Goal: Transaction & Acquisition: Purchase product/service

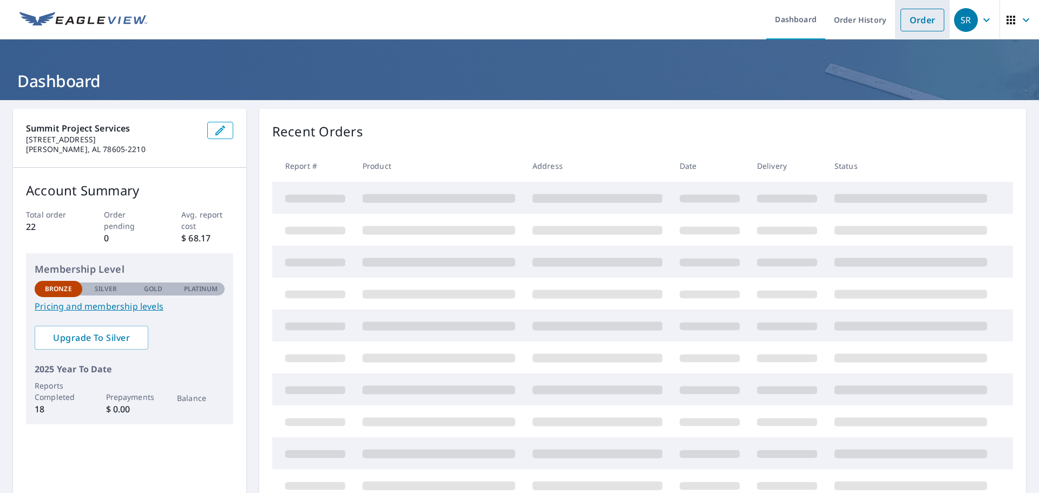
click at [912, 17] on link "Order" at bounding box center [922, 20] width 44 height 23
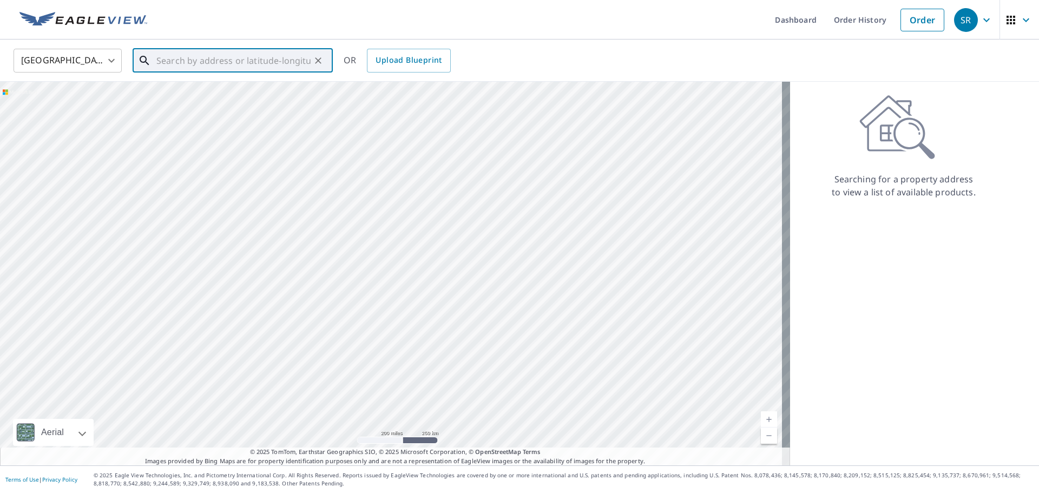
click at [201, 60] on input "text" at bounding box center [233, 60] width 154 height 30
paste input "[STREET_ADDRESS]"
click at [189, 99] on p "[GEOGRAPHIC_DATA]" at bounding box center [239, 103] width 170 height 11
type input "[STREET_ADDRESS]"
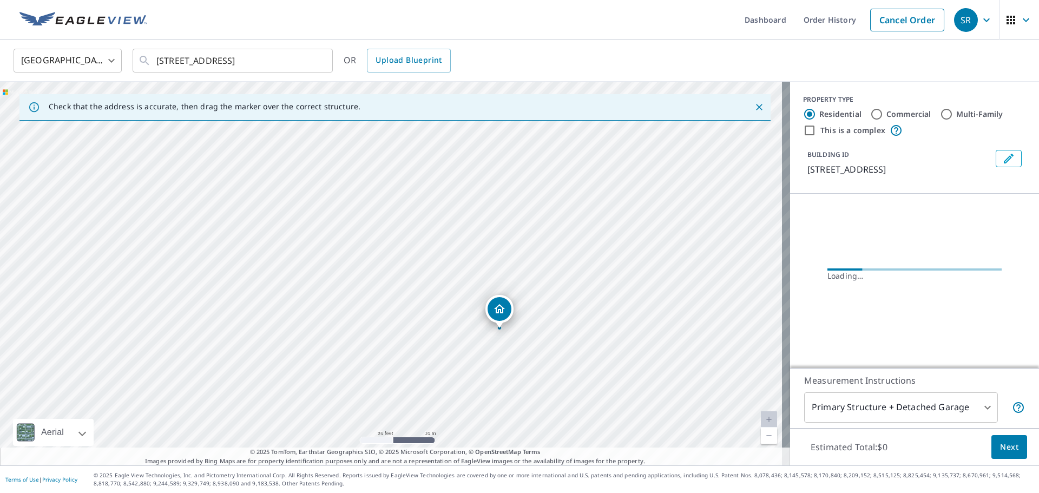
drag, startPoint x: 346, startPoint y: 286, endPoint x: 268, endPoint y: 232, distance: 95.0
click at [268, 232] on div "[STREET_ADDRESS]" at bounding box center [395, 273] width 790 height 383
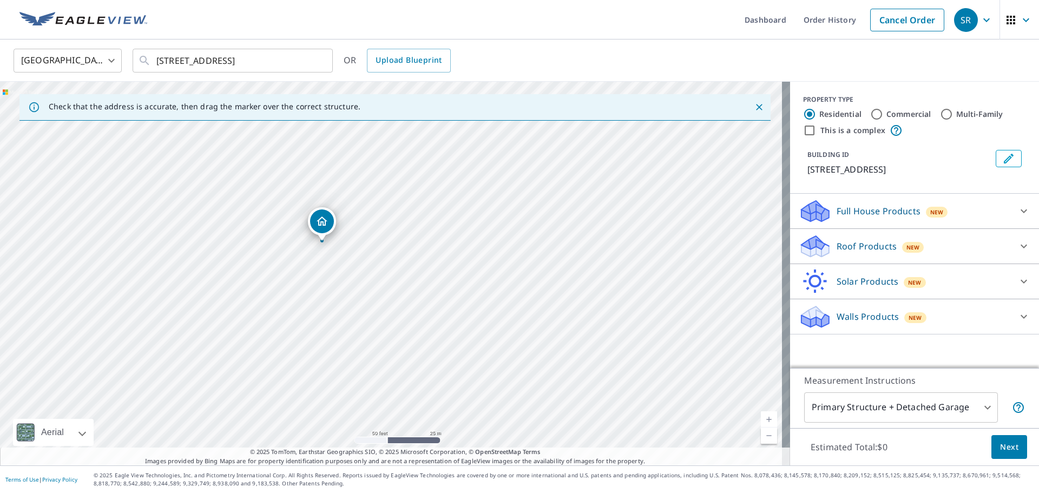
drag, startPoint x: 314, startPoint y: 283, endPoint x: 306, endPoint y: 274, distance: 12.3
click at [306, 274] on div "[STREET_ADDRESS]" at bounding box center [395, 273] width 790 height 383
drag, startPoint x: 278, startPoint y: 280, endPoint x: 321, endPoint y: 307, distance: 51.0
click at [321, 307] on div "[STREET_ADDRESS]" at bounding box center [395, 273] width 790 height 383
click at [849, 248] on p "Roof Products" at bounding box center [866, 246] width 60 height 13
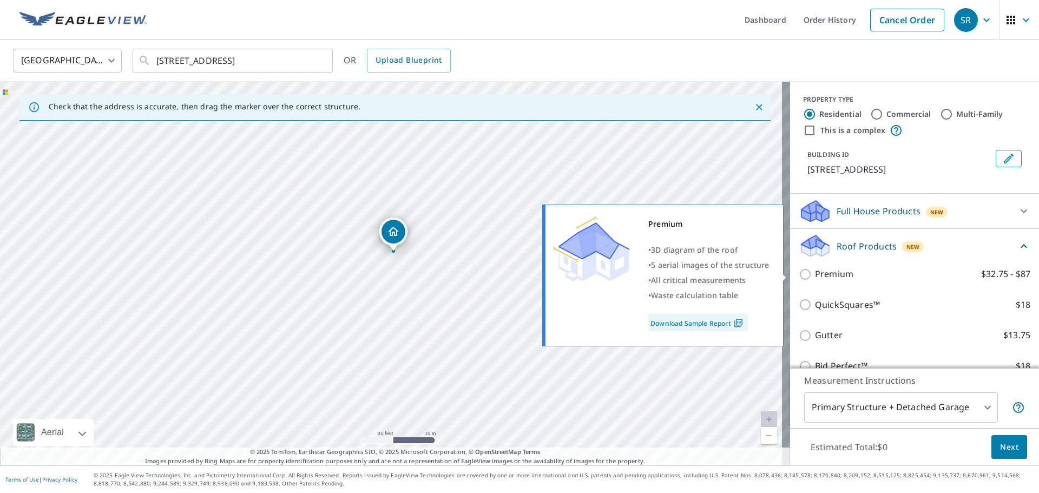
click at [818, 275] on p "Premium" at bounding box center [834, 274] width 38 height 14
click at [815, 275] on input "Premium $32.75 - $87" at bounding box center [806, 274] width 16 height 13
checkbox input "true"
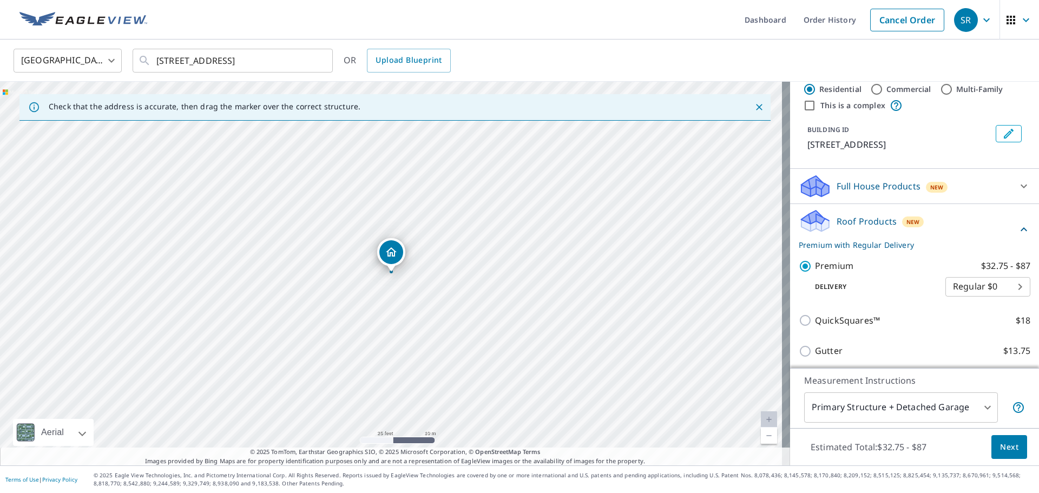
scroll to position [54, 0]
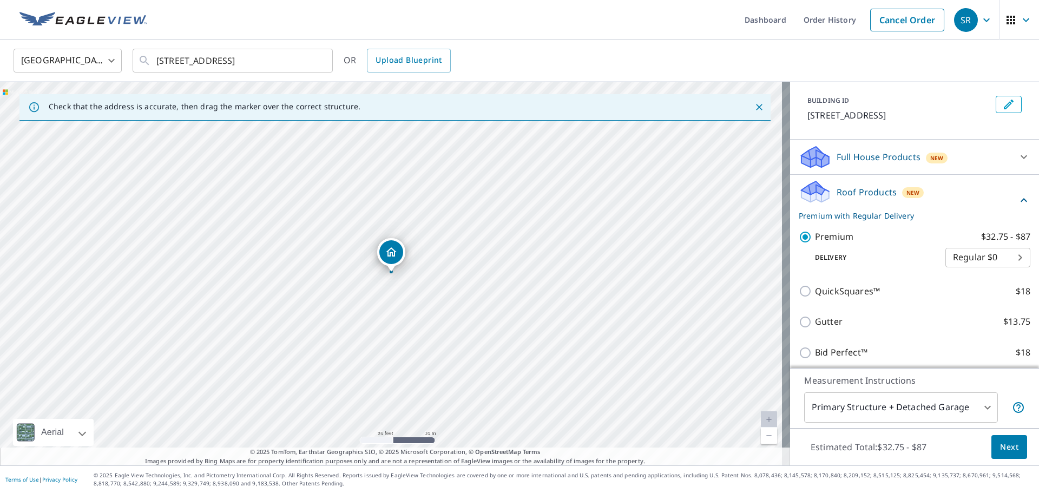
click at [943, 412] on body "SR SR Dashboard Order History Cancel Order SR [GEOGRAPHIC_DATA] [GEOGRAPHIC_DAT…" at bounding box center [519, 246] width 1039 height 493
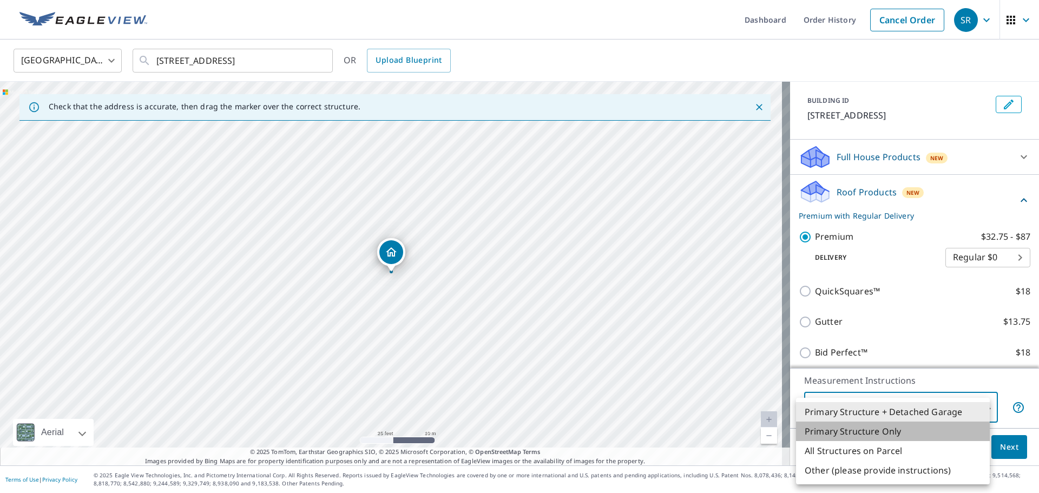
click at [893, 431] on li "Primary Structure Only" at bounding box center [893, 430] width 194 height 19
type input "2"
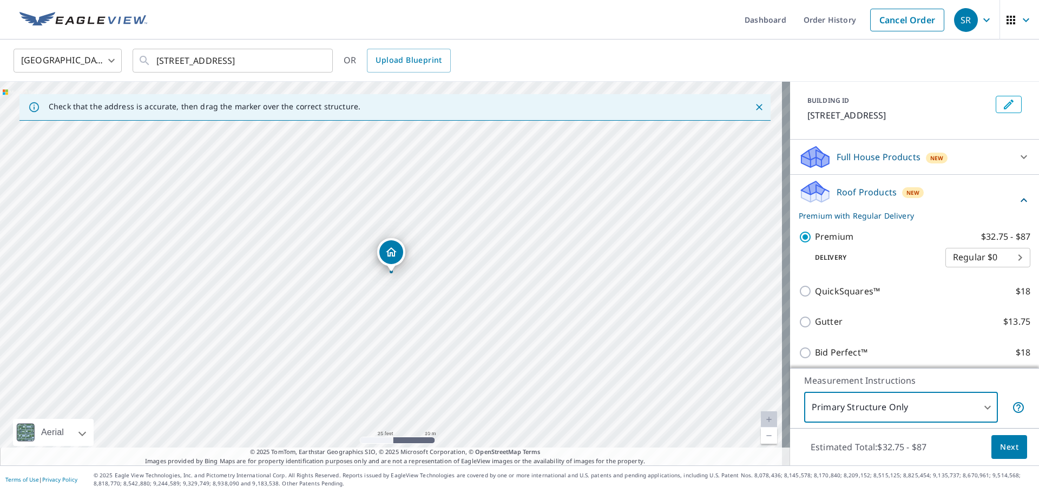
click at [1003, 443] on span "Next" at bounding box center [1009, 447] width 18 height 14
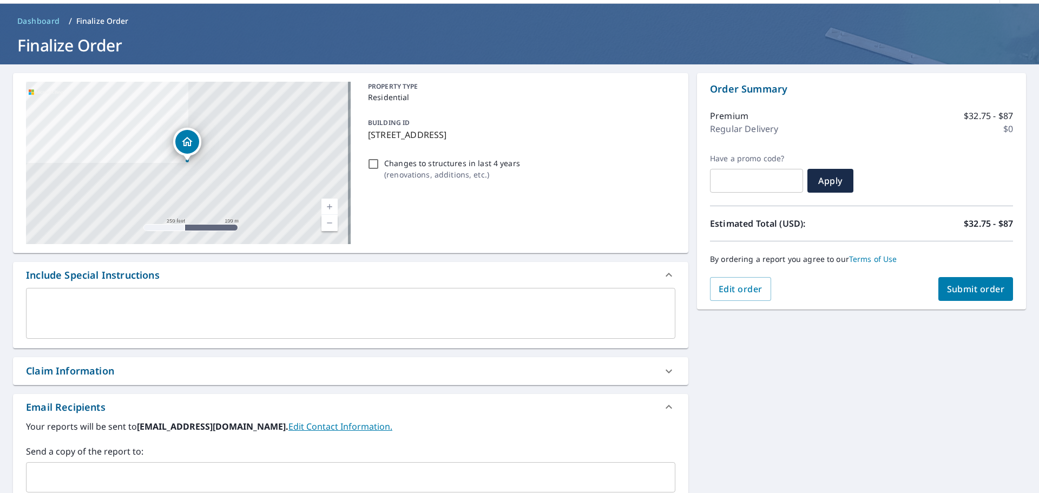
scroll to position [162, 0]
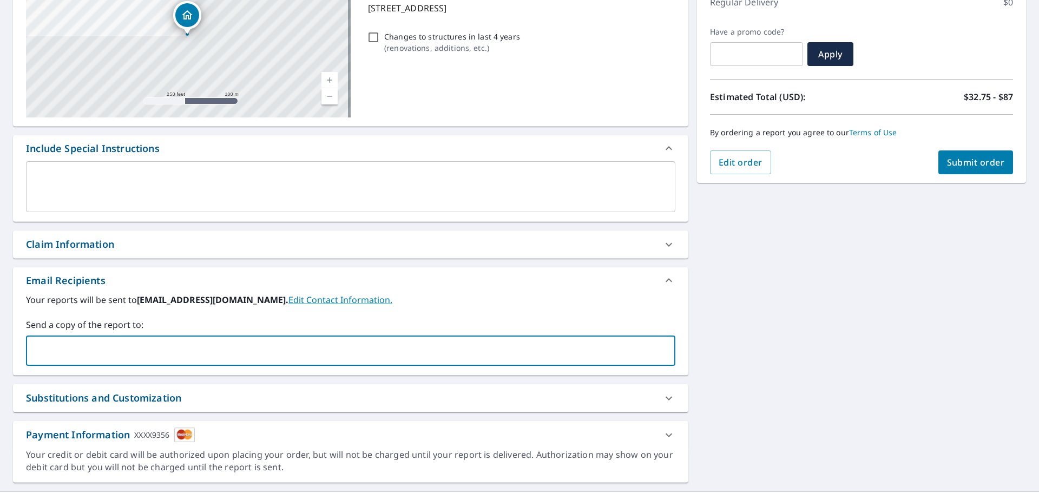
click at [69, 346] on input "text" at bounding box center [342, 350] width 623 height 21
paste input "[EMAIL_ADDRESS][DOMAIN_NAME]"
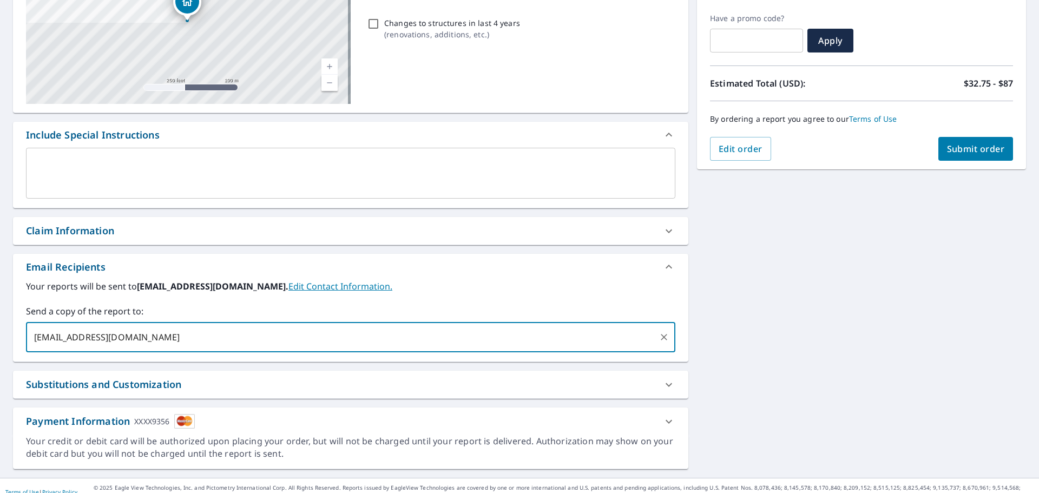
scroll to position [188, 0]
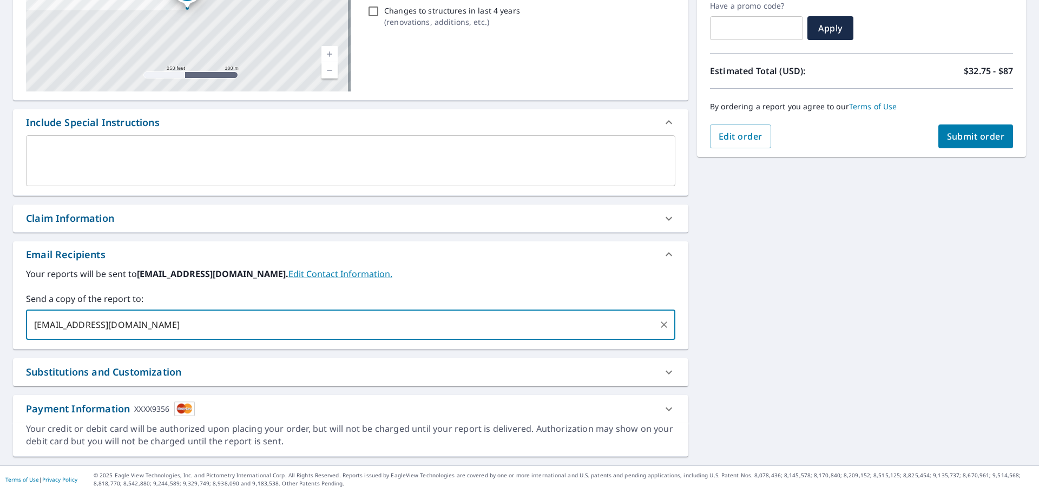
type input "[EMAIL_ADDRESS][DOMAIN_NAME]"
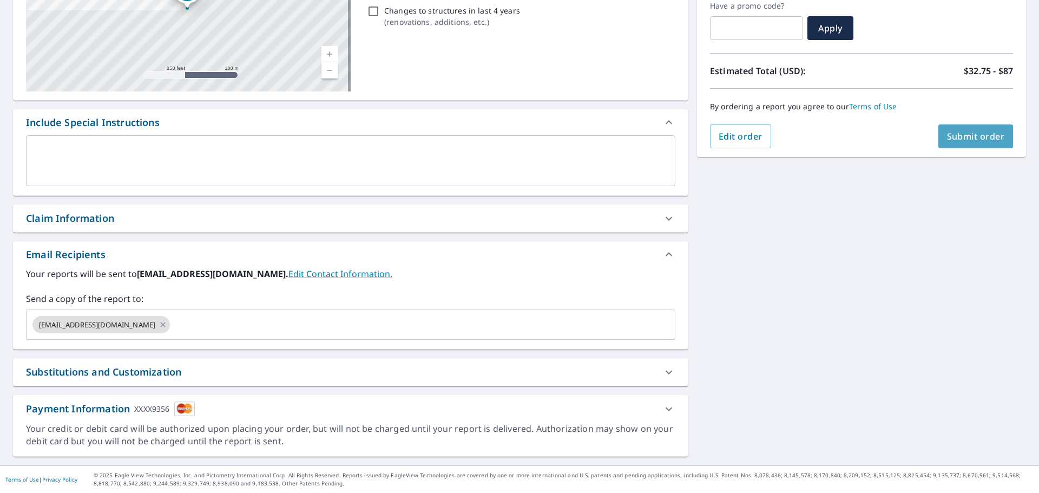
click at [965, 133] on span "Submit order" at bounding box center [976, 136] width 58 height 12
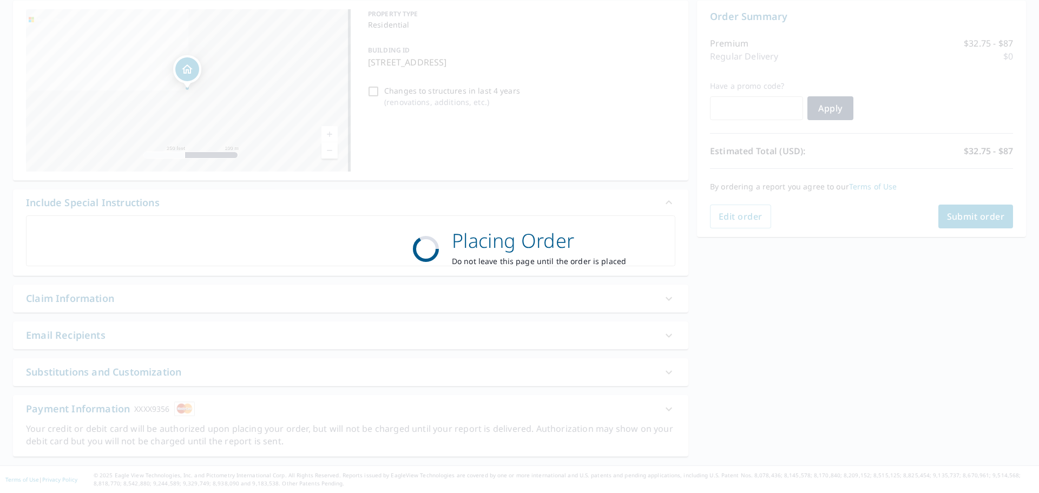
scroll to position [108, 0]
